Goal: Task Accomplishment & Management: Complete application form

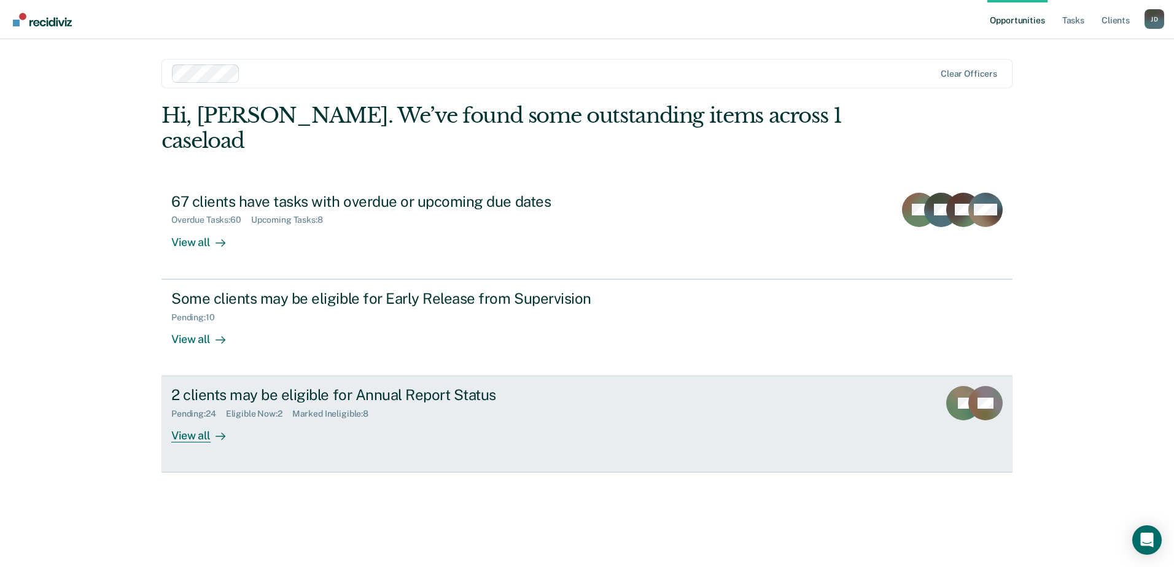
click at [193, 419] on div "View all" at bounding box center [205, 431] width 69 height 24
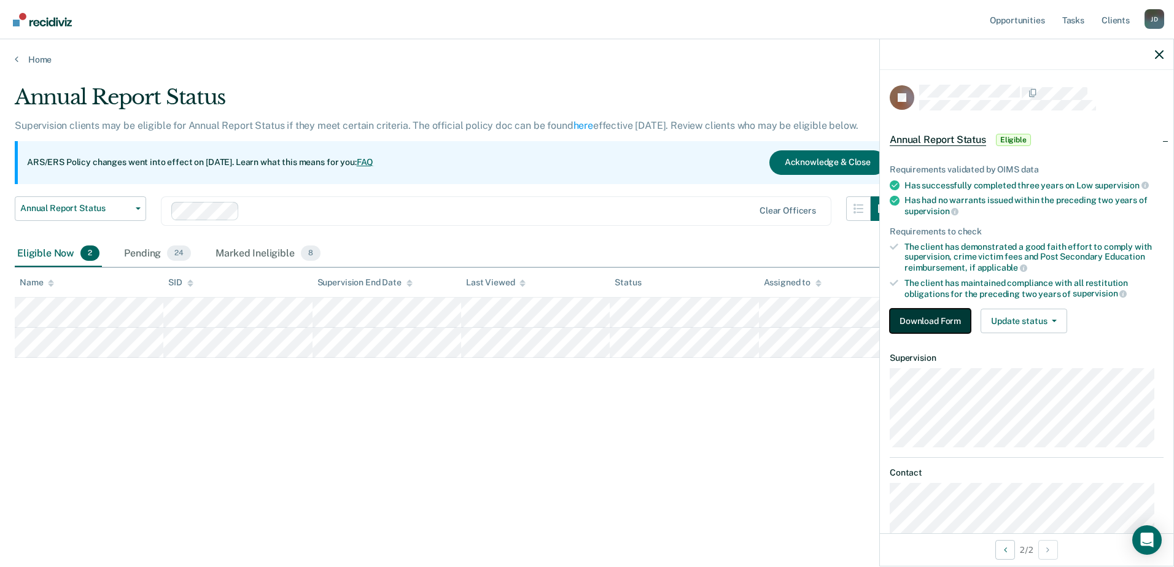
click at [964, 319] on button "Download Form" at bounding box center [930, 321] width 81 height 25
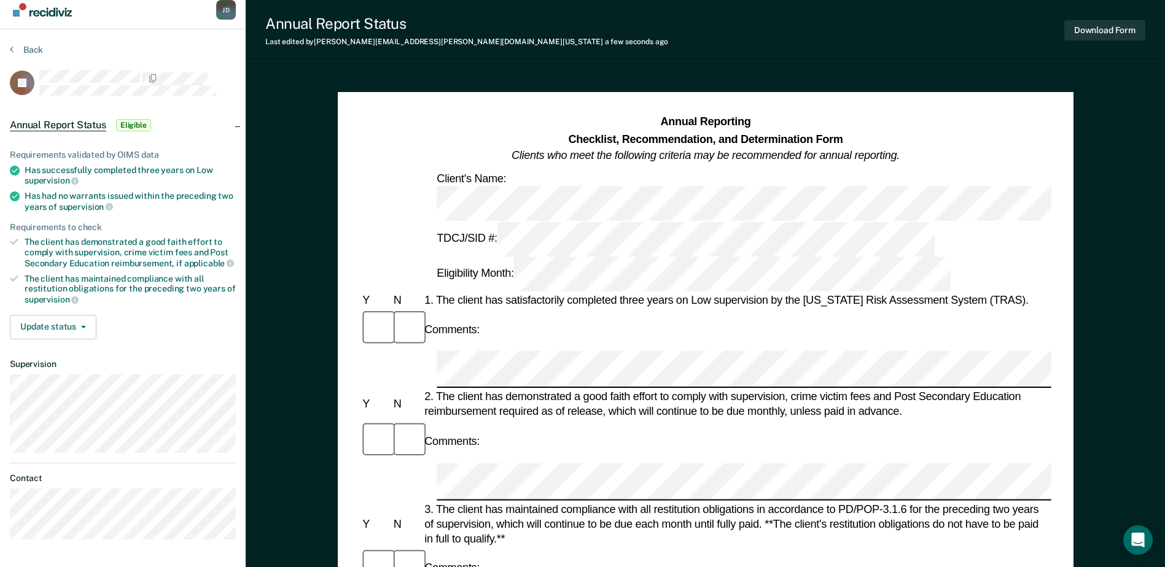
scroll to position [6, 0]
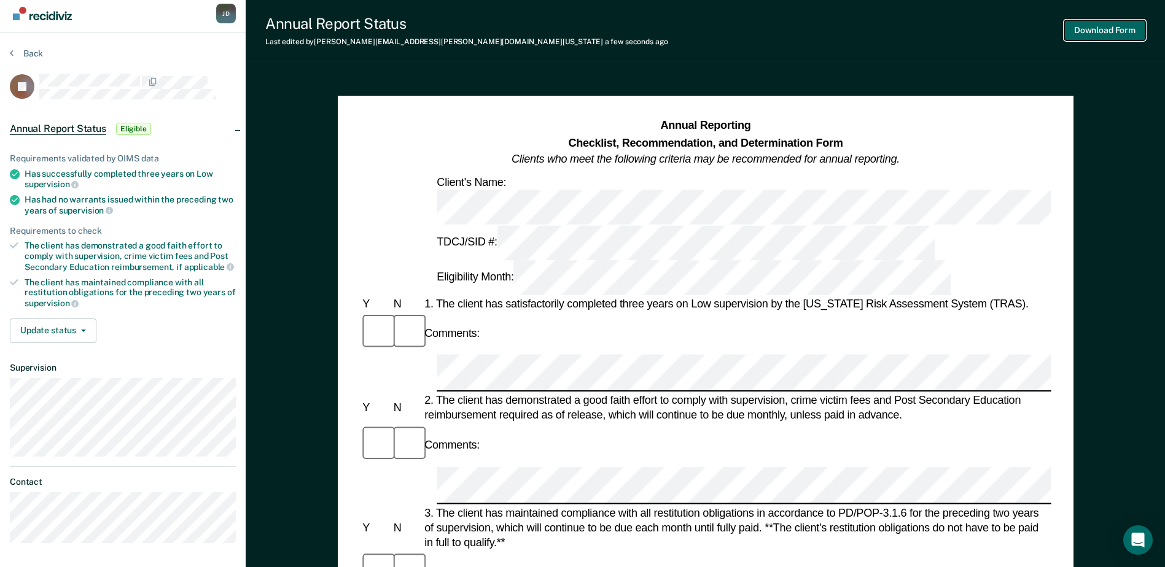
click at [1098, 29] on button "Download Form" at bounding box center [1104, 30] width 81 height 20
